Goal: Task Accomplishment & Management: Use online tool/utility

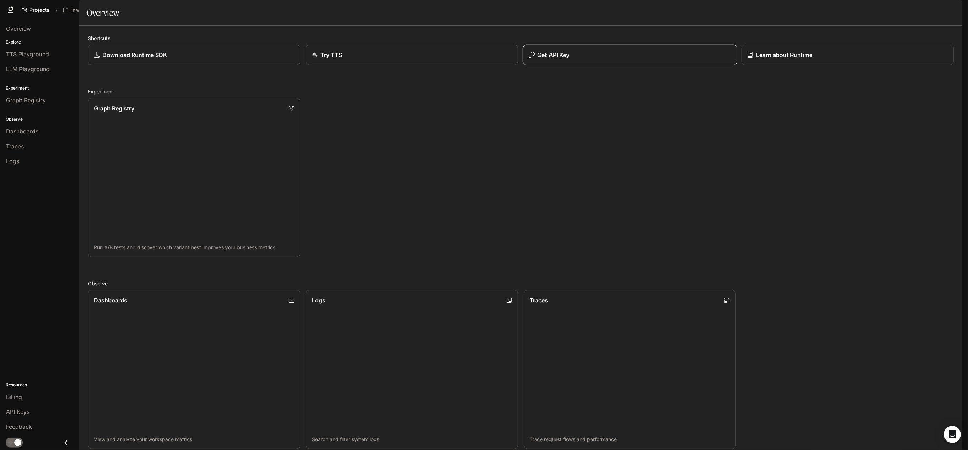
click at [538, 59] on p "Get API Key" at bounding box center [553, 55] width 32 height 9
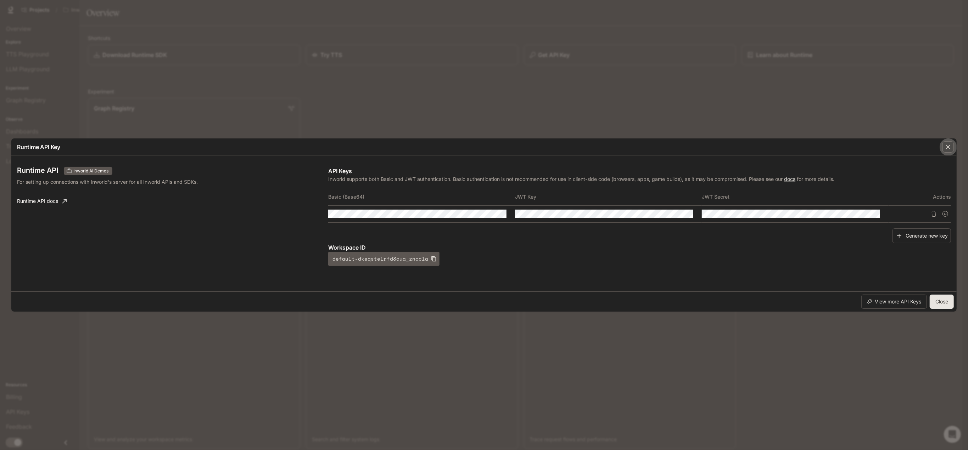
click at [945, 150] on icon "button" at bounding box center [948, 147] width 7 height 7
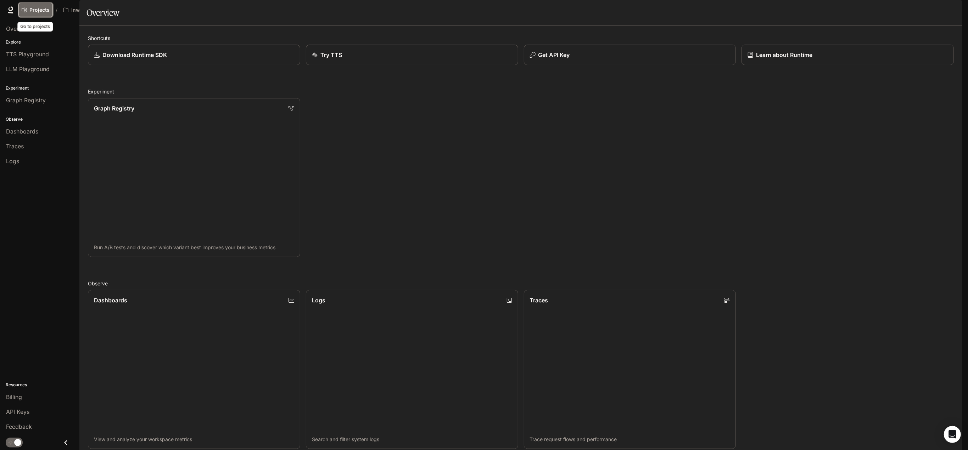
click at [33, 11] on span "Projects" at bounding box center [39, 10] width 20 height 6
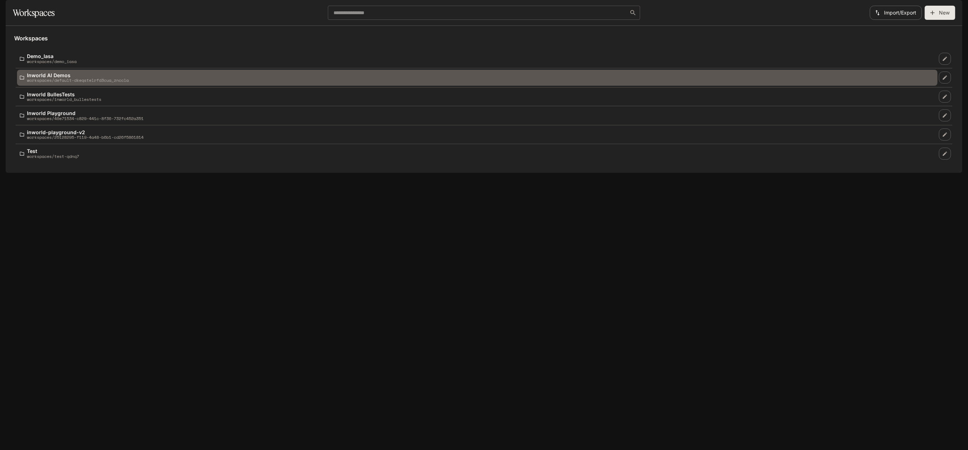
click at [84, 86] on link "Inworld AI Demos workspaces/default-dkeqstelrfd3cua_znccla" at bounding box center [477, 78] width 920 height 16
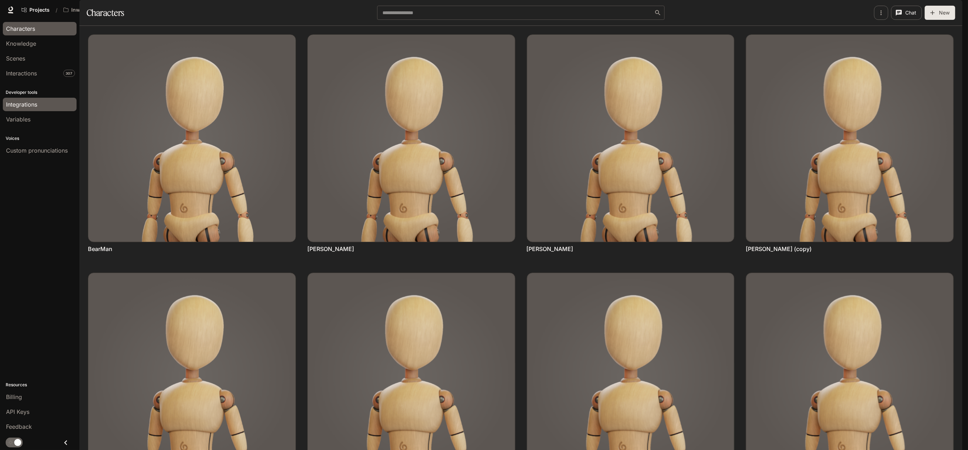
click at [26, 102] on span "Integrations" at bounding box center [21, 104] width 31 height 9
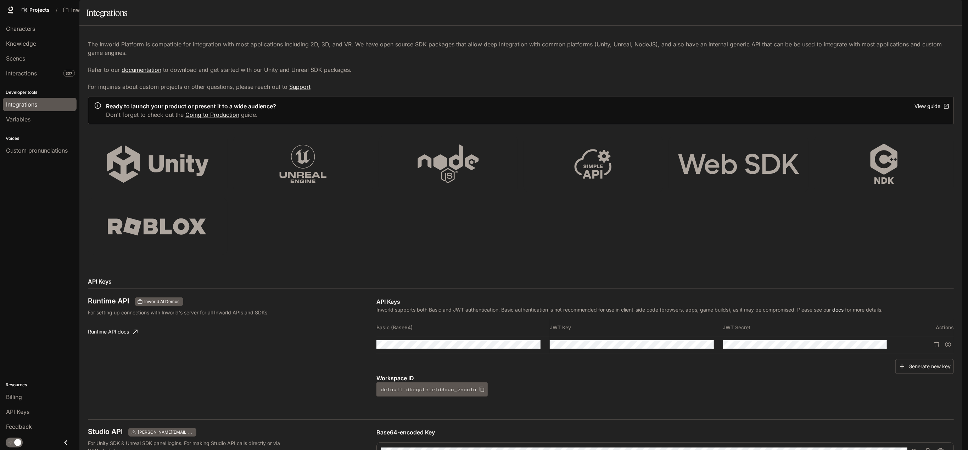
scroll to position [213, 0]
click at [924, 449] on icon "Copy Base64-encoded Key" at bounding box center [927, 452] width 7 height 7
